Goal: Information Seeking & Learning: Learn about a topic

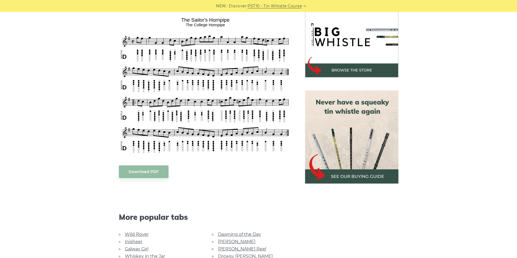
scroll to position [174, 0]
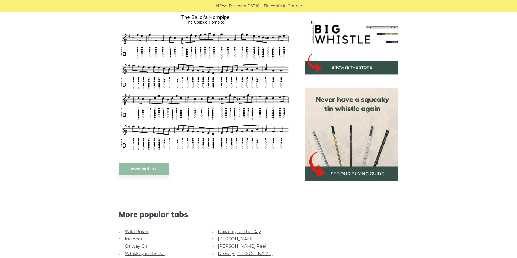
click at [239, 254] on link "Drowsy [PERSON_NAME]" at bounding box center [245, 253] width 55 height 5
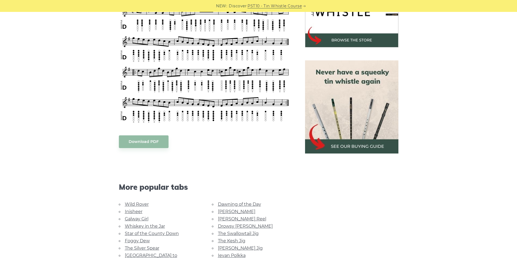
scroll to position [241, 0]
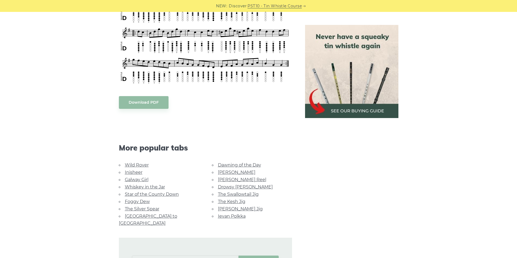
click at [139, 202] on link "Foggy Dew" at bounding box center [137, 201] width 25 height 5
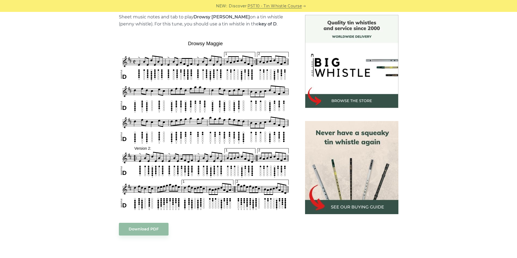
scroll to position [148, 0]
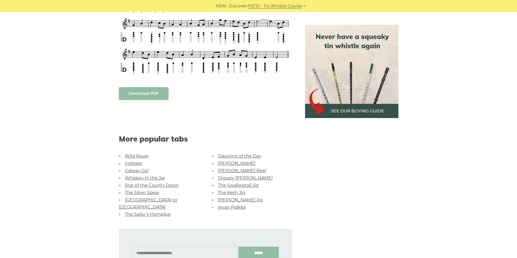
scroll to position [254, 0]
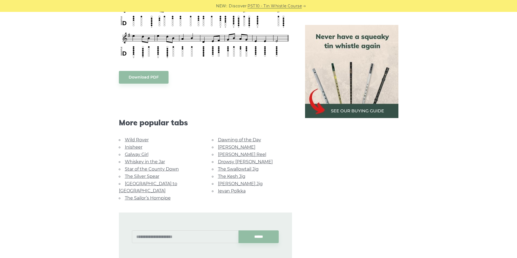
click at [230, 139] on link "Dawning of the Day" at bounding box center [239, 139] width 43 height 5
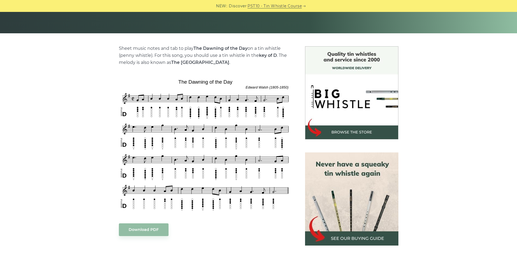
scroll to position [111, 0]
